Goal: Check status: Check status

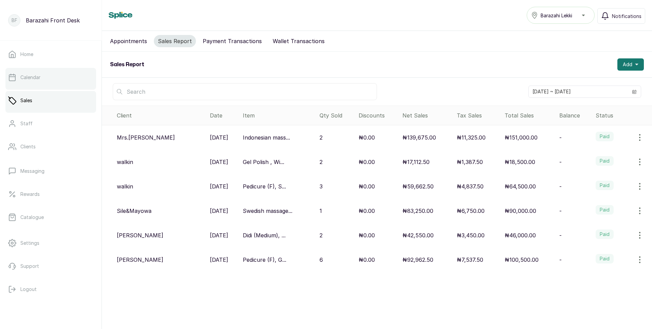
click at [40, 79] on p "Calendar" at bounding box center [30, 77] width 20 height 7
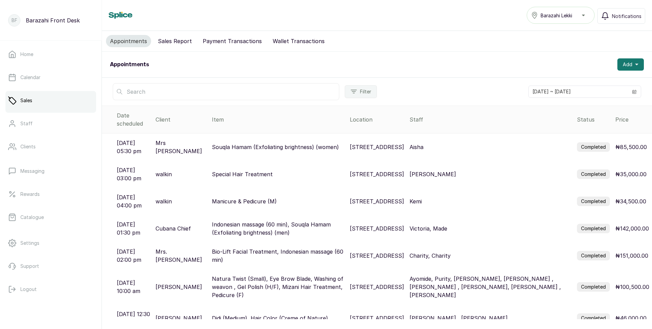
click at [181, 141] on p "Mrs [PERSON_NAME]" at bounding box center [181, 147] width 51 height 16
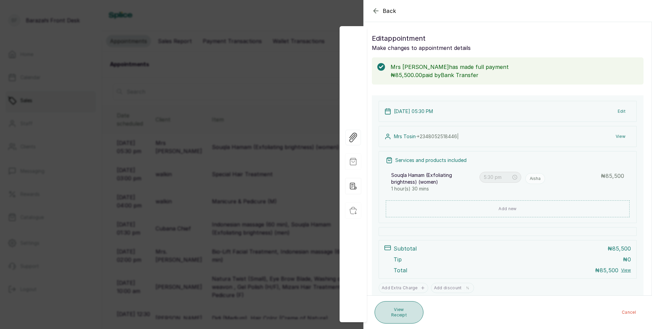
click at [401, 316] on button "View Receipt" at bounding box center [399, 312] width 49 height 22
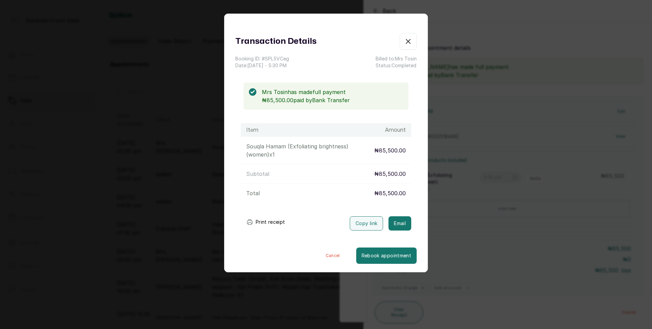
click at [406, 313] on div "Transaction Details Booking ID: # SPL5VCeg Date: [DATE] ・ 5:30 PM Billed to: Mr…" at bounding box center [326, 164] width 652 height 329
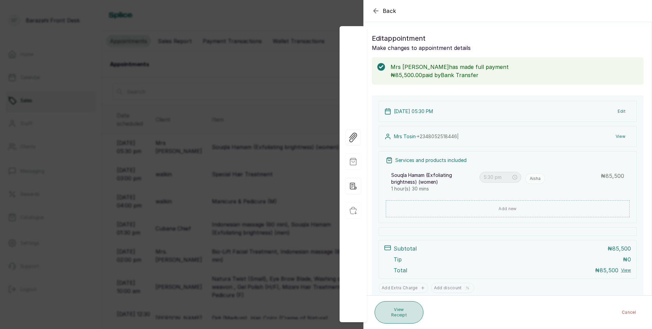
click at [404, 313] on button "View Receipt" at bounding box center [399, 312] width 49 height 22
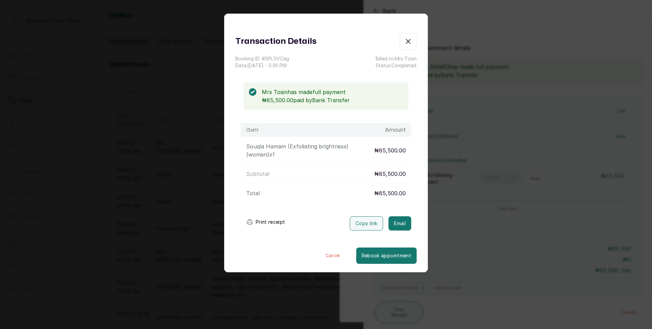
click at [263, 219] on button "Print receipt" at bounding box center [266, 222] width 50 height 14
click at [504, 281] on div "Transaction Details Booking ID: # SPL5VCeg Date: [DATE] ・ 5:30 PM Billed to: Mr…" at bounding box center [326, 164] width 652 height 329
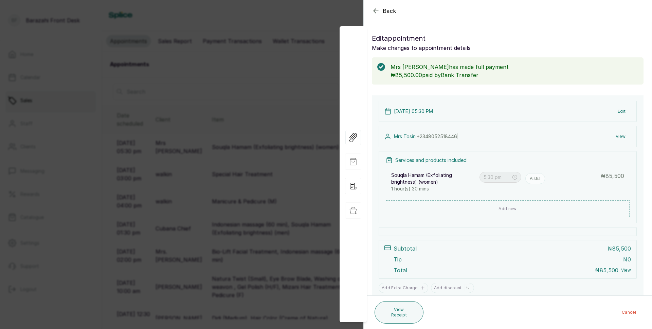
click at [272, 144] on div "Back Appointment Details Edit appointment Make changes to appointment details M…" at bounding box center [326, 164] width 652 height 329
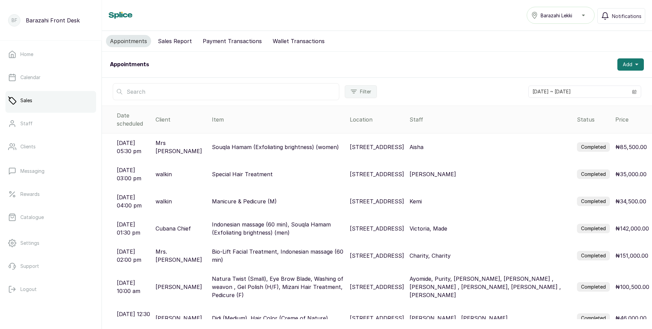
click at [248, 170] on p "Special Hair Treatment" at bounding box center [242, 174] width 61 height 8
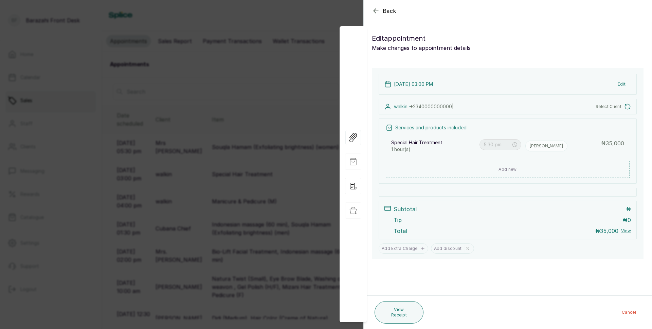
type input "3:00 pm"
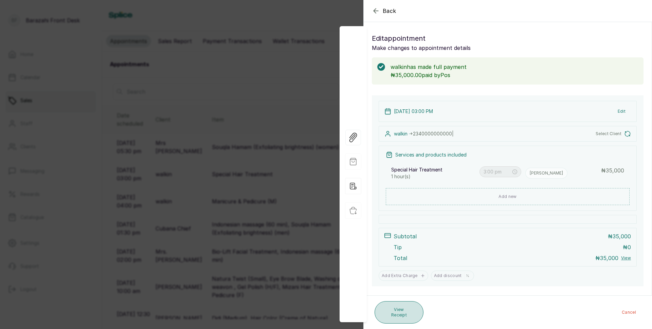
click at [379, 316] on button "View Receipt" at bounding box center [399, 312] width 49 height 22
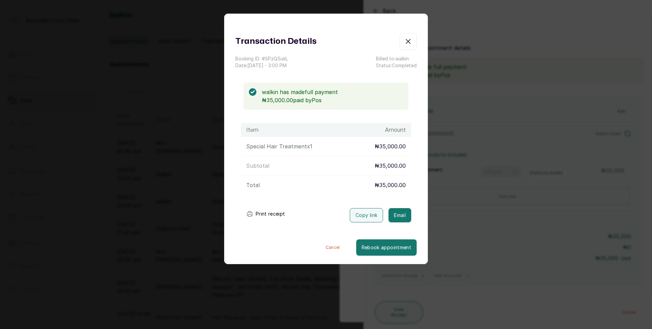
click at [262, 217] on button "Print receipt" at bounding box center [266, 214] width 50 height 14
click at [404, 41] on icon "button" at bounding box center [408, 41] width 8 height 8
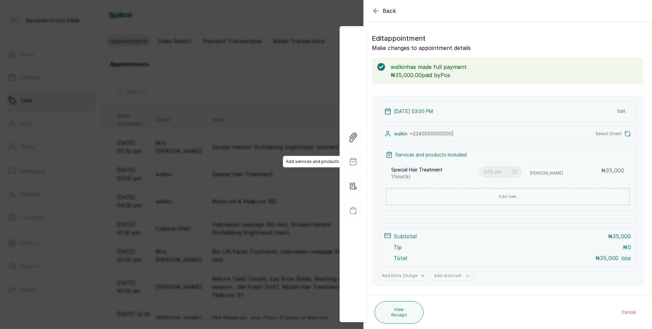
click at [286, 161] on span "Add services and products" at bounding box center [312, 162] width 59 height 12
click at [286, 82] on div "Back Appointment Details Edit appointment Make changes to appointment details w…" at bounding box center [326, 164] width 652 height 329
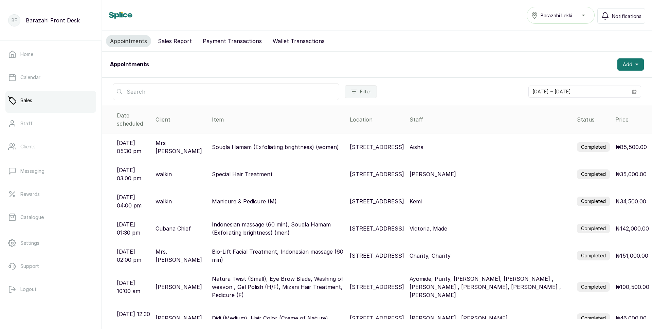
click at [216, 197] on p "Manicure & Pedicure (M)" at bounding box center [244, 201] width 65 height 8
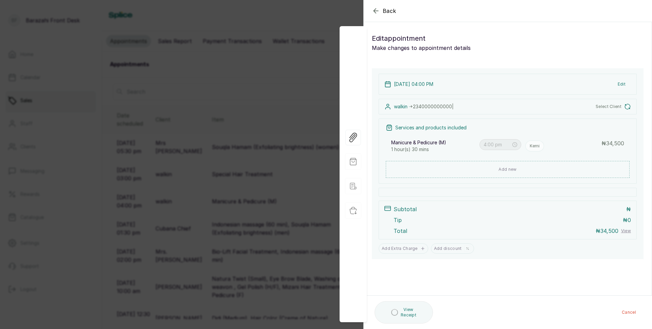
type input "4:00 pm"
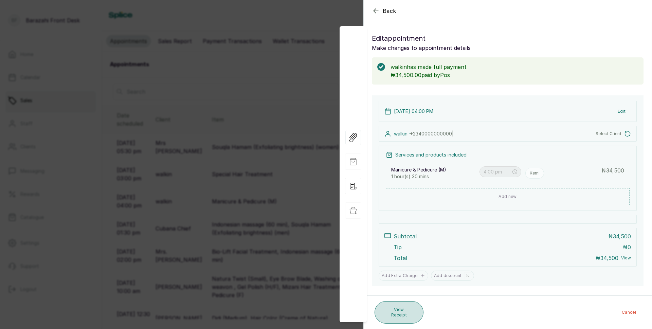
click at [400, 308] on button "View Receipt" at bounding box center [399, 312] width 49 height 22
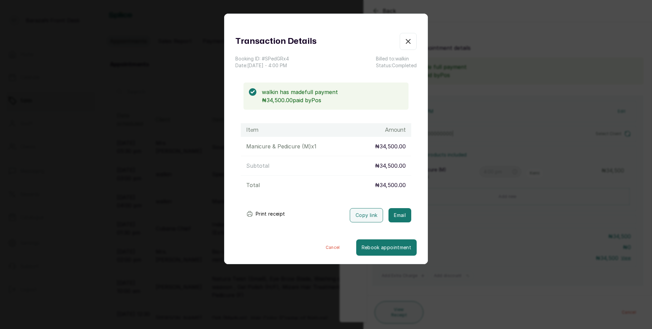
click at [273, 215] on button "Print receipt" at bounding box center [266, 214] width 50 height 14
click at [404, 40] on icon "button" at bounding box center [408, 41] width 8 height 8
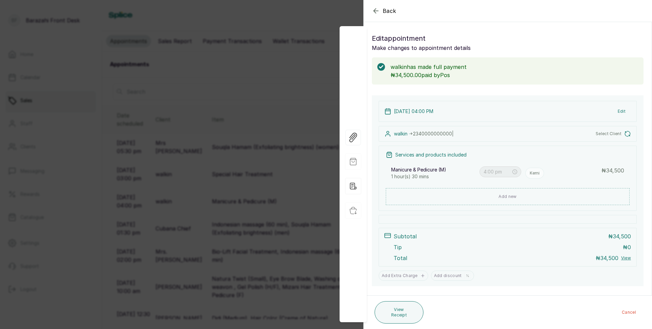
click at [222, 181] on div "Back Appointment Details Edit appointment Make changes to appointment details w…" at bounding box center [326, 164] width 652 height 329
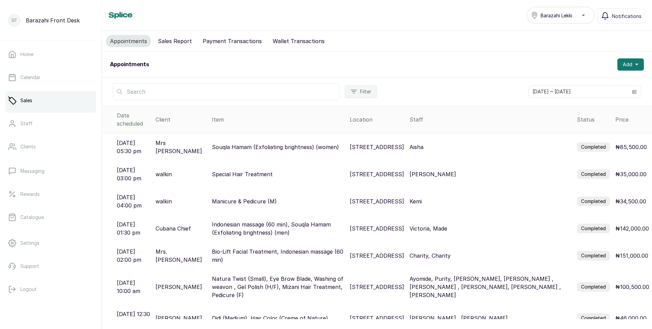
click at [240, 220] on p "Indonesian massage (60 min), Souqla Hamam (Exfoliating brightness) (men)" at bounding box center [278, 228] width 132 height 16
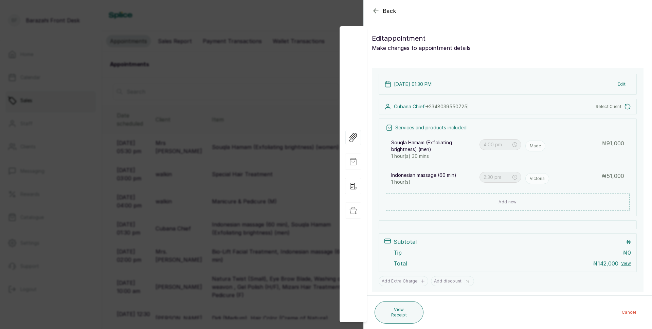
type input "1:30 pm"
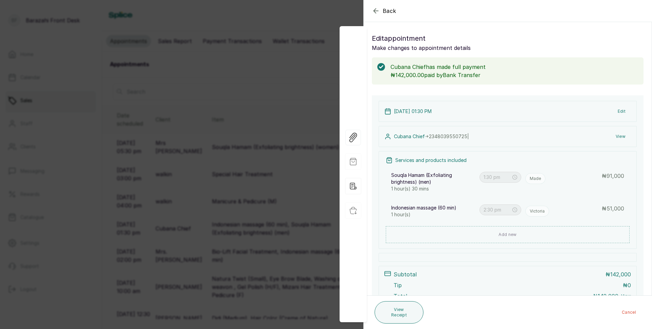
click at [408, 316] on button "View Receipt" at bounding box center [399, 312] width 49 height 22
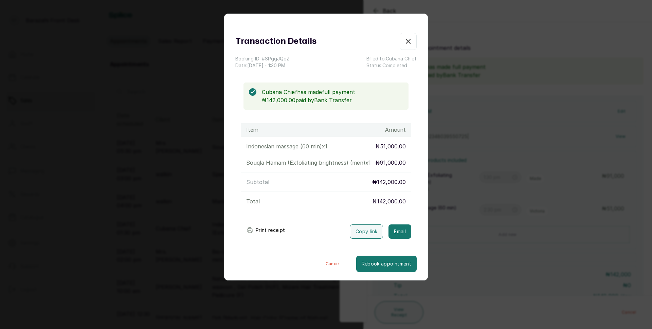
click at [287, 227] on button "Print receipt" at bounding box center [266, 230] width 50 height 14
click at [286, 235] on button "Print receipt" at bounding box center [266, 230] width 50 height 14
click at [405, 40] on icon "button" at bounding box center [408, 41] width 8 height 8
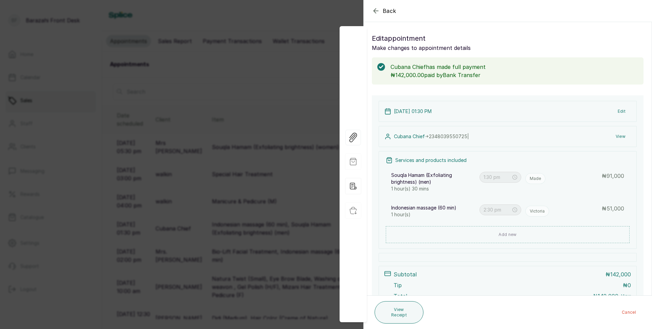
click at [380, 13] on button "Back" at bounding box center [384, 11] width 24 height 8
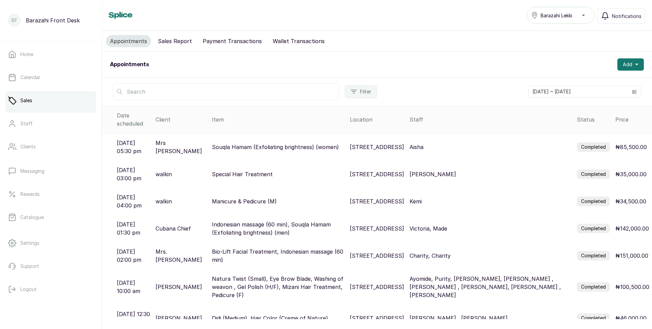
click at [182, 42] on button "Sales Report" at bounding box center [175, 41] width 42 height 12
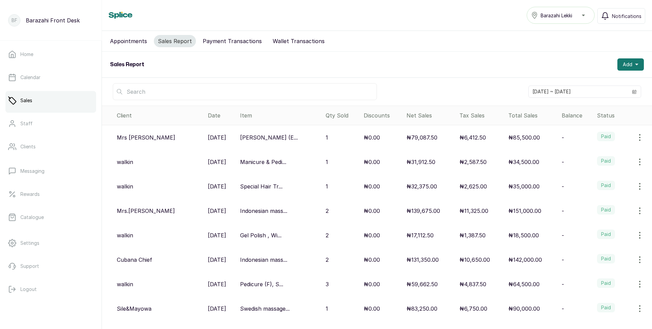
click at [217, 42] on button "Payment Transactions" at bounding box center [232, 41] width 67 height 12
